Goal: Transaction & Acquisition: Download file/media

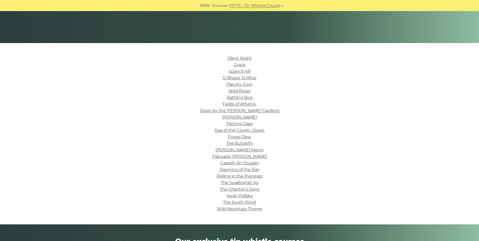
scroll to position [89, 0]
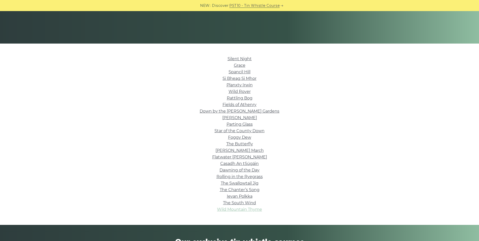
click at [250, 209] on link "Wild Mountain Thyme" at bounding box center [239, 209] width 45 height 5
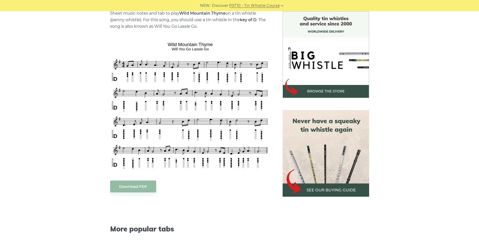
scroll to position [132, 0]
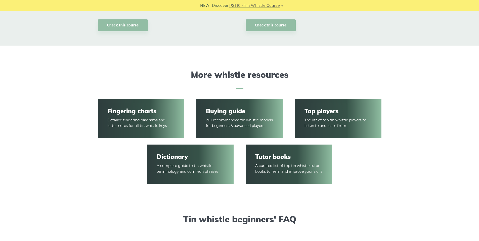
scroll to position [694, 0]
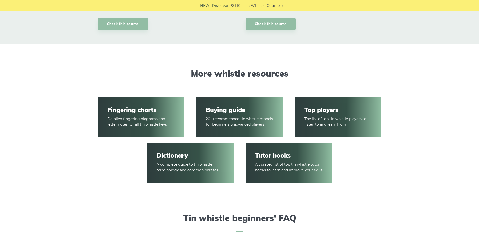
click at [236, 104] on article "Buying guide 20+ recommended tin whistle models for beginners & advanced players" at bounding box center [240, 117] width 87 height 40
click at [234, 109] on link "Buying guide" at bounding box center [239, 109] width 67 height 7
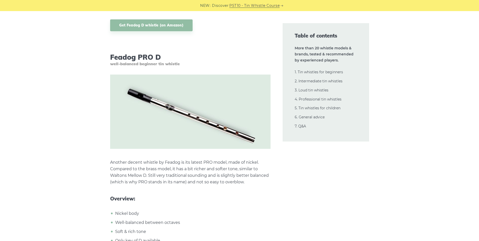
scroll to position [1387, 0]
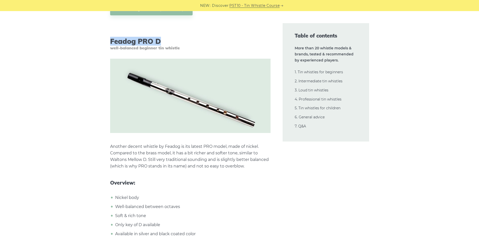
drag, startPoint x: 163, startPoint y: 43, endPoint x: 111, endPoint y: 43, distance: 51.3
click at [111, 43] on h3 "Feadog PRO D well-balanced beginner tin whistle" at bounding box center [190, 43] width 161 height 13
copy h3 "Feadog PRO D"
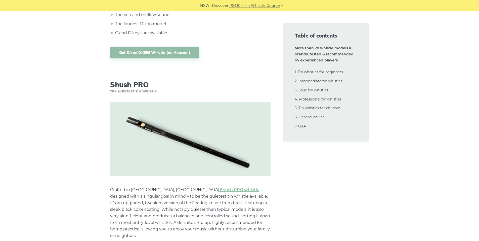
scroll to position [4785, 0]
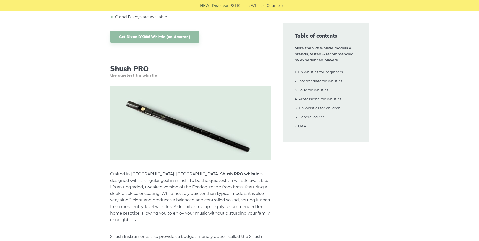
click at [220, 171] on link "Shush PRO whistle" at bounding box center [240, 173] width 40 height 5
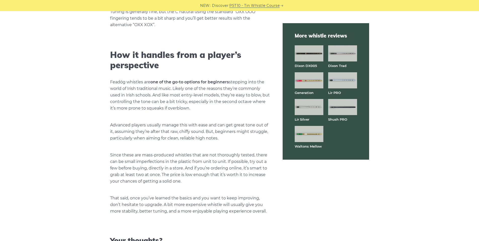
scroll to position [1105, 0]
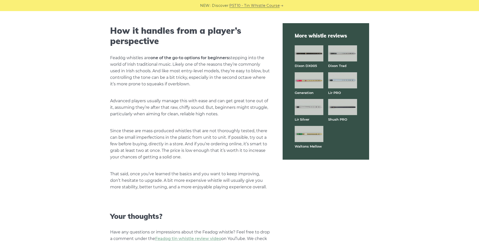
click at [315, 51] on img at bounding box center [309, 53] width 29 height 16
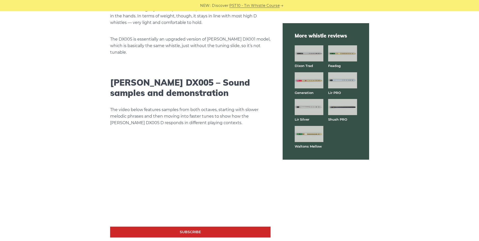
scroll to position [797, 0]
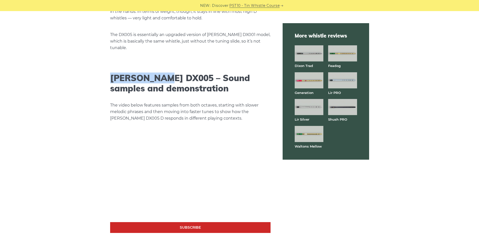
drag, startPoint x: 163, startPoint y: 59, endPoint x: 112, endPoint y: 58, distance: 50.6
click at [112, 73] on h2 "Dixon DX005 – Sound samples and demonstration" at bounding box center [190, 83] width 161 height 21
copy h2 "Dixon DX005"
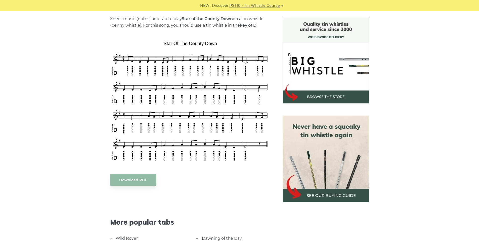
scroll to position [128, 0]
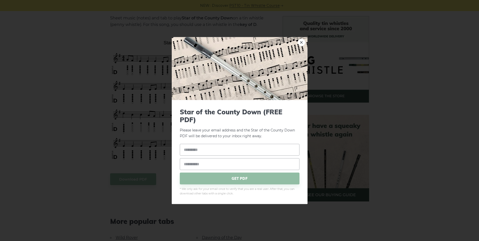
click at [120, 178] on div "× Star of the County Down (FREE PDF) Please leave your email address and the St…" at bounding box center [239, 120] width 479 height 241
click at [302, 42] on link "×" at bounding box center [302, 43] width 8 height 8
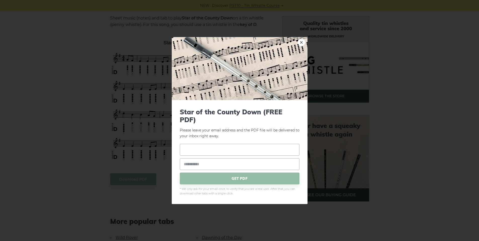
click at [214, 152] on input "text" at bounding box center [240, 150] width 120 height 12
type input "**********"
click at [206, 166] on input "email" at bounding box center [240, 164] width 120 height 12
type input "**********"
click at [222, 181] on span "GET PDF" at bounding box center [240, 179] width 120 height 12
